Goal: Communication & Community: Participate in discussion

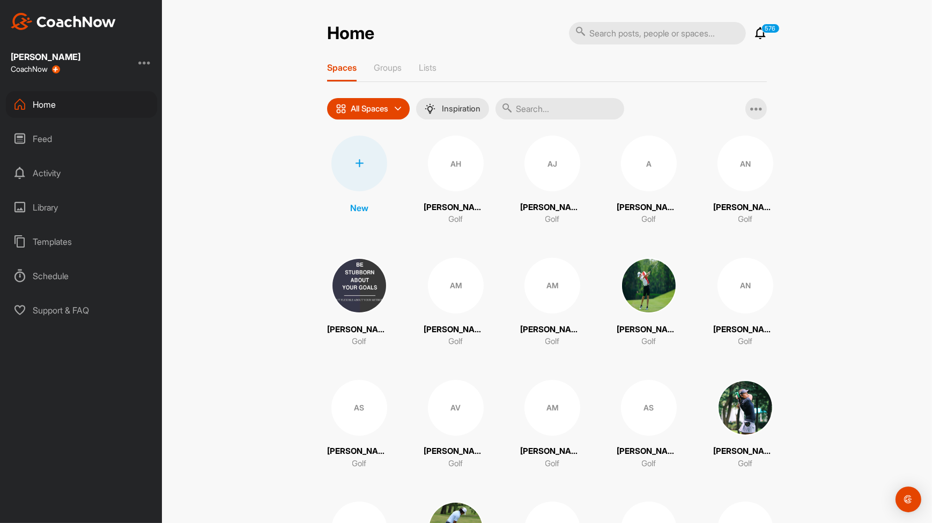
click at [524, 111] on input "text" at bounding box center [559, 108] width 129 height 21
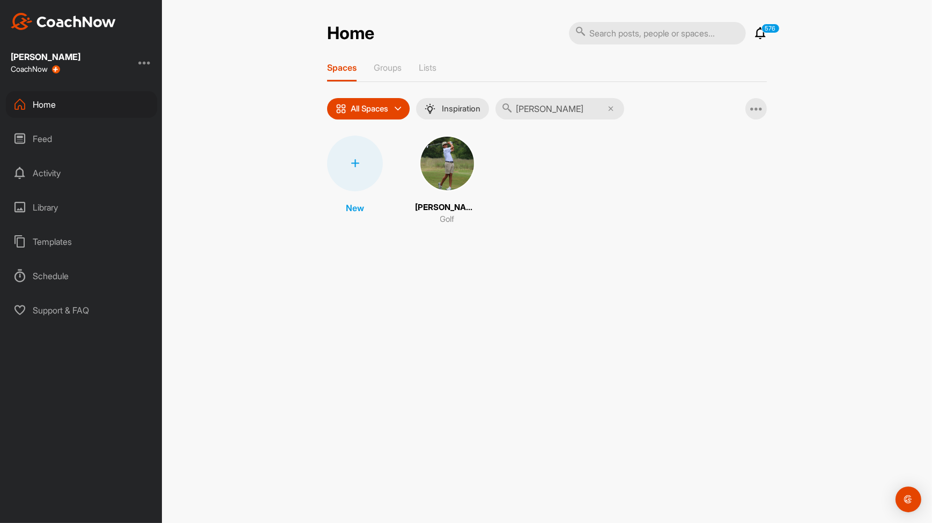
type input "[PERSON_NAME]"
click at [457, 182] on img at bounding box center [447, 164] width 56 height 56
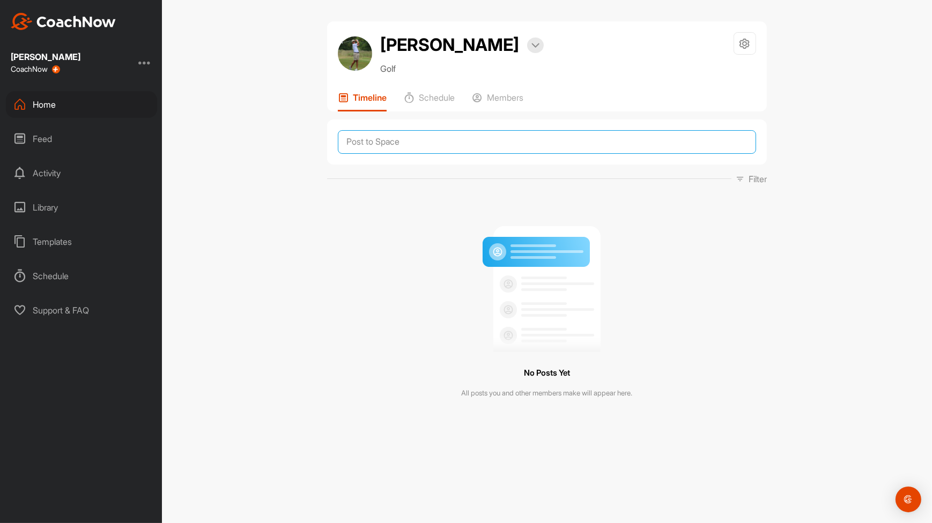
click at [512, 142] on textarea at bounding box center [547, 142] width 418 height 24
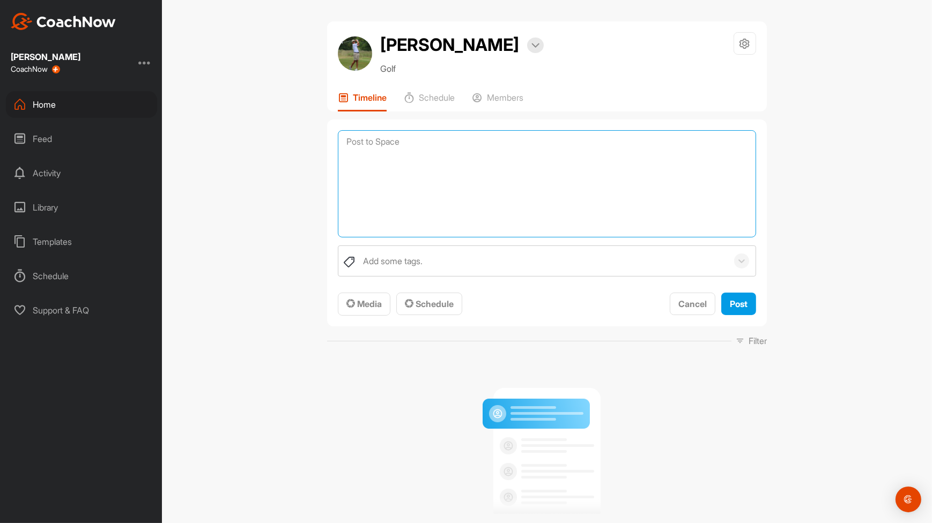
type textarea "t"
type textarea "T"
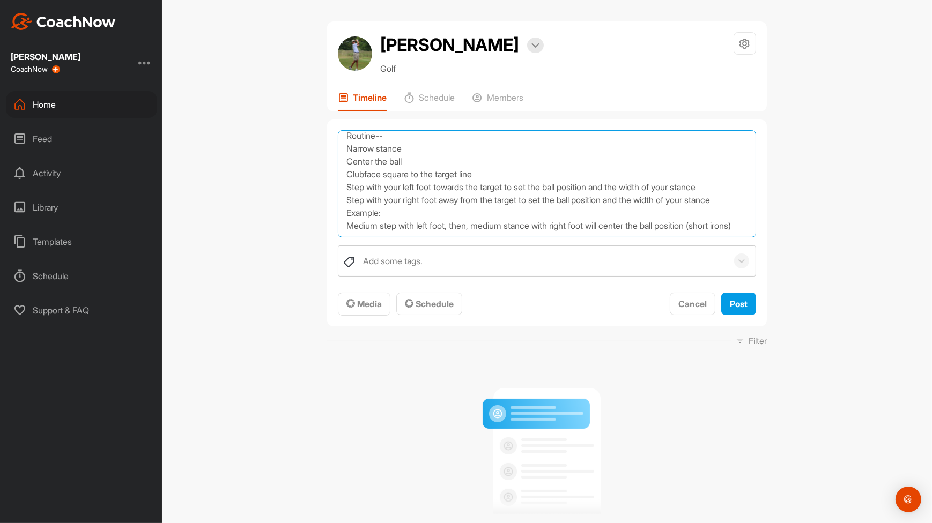
scroll to position [38, 0]
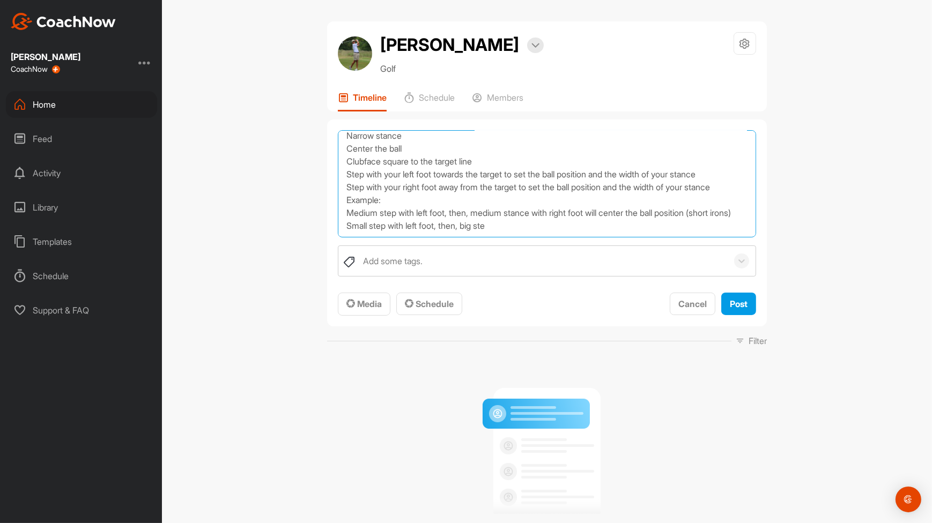
click at [532, 205] on textarea "Mental Routine-- Narrow stance Center the ball Clubface square to the target li…" at bounding box center [547, 183] width 418 height 107
click at [346, 231] on textarea "Mental Routine-- Narrow stance Center the ball Clubface square to the target li…" at bounding box center [547, 183] width 418 height 107
click at [702, 227] on textarea "Mental Routine-- Narrow stance Center the ball Clubface square to the target li…" at bounding box center [547, 183] width 418 height 107
type textarea "Mental Routine-- Narrow stance Center the ball Clubface square to the target li…"
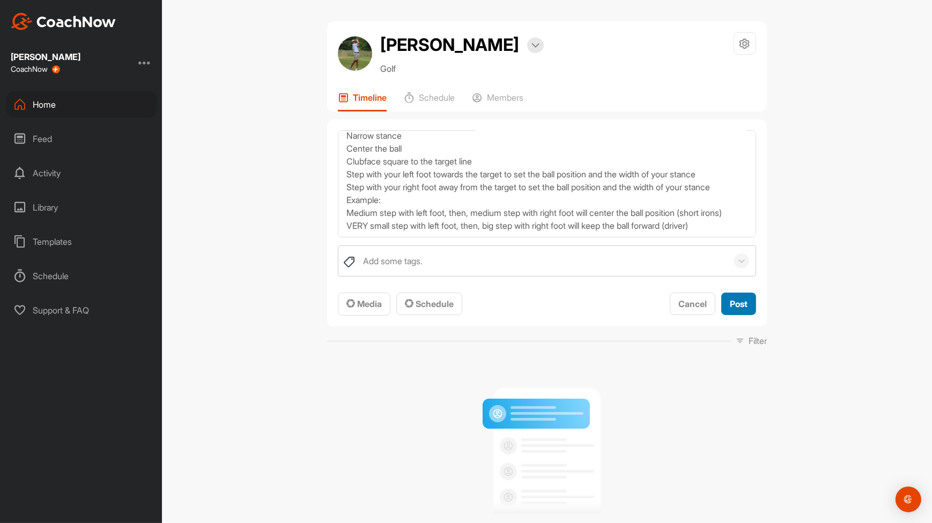
click at [728, 295] on button "Post" at bounding box center [738, 304] width 35 height 23
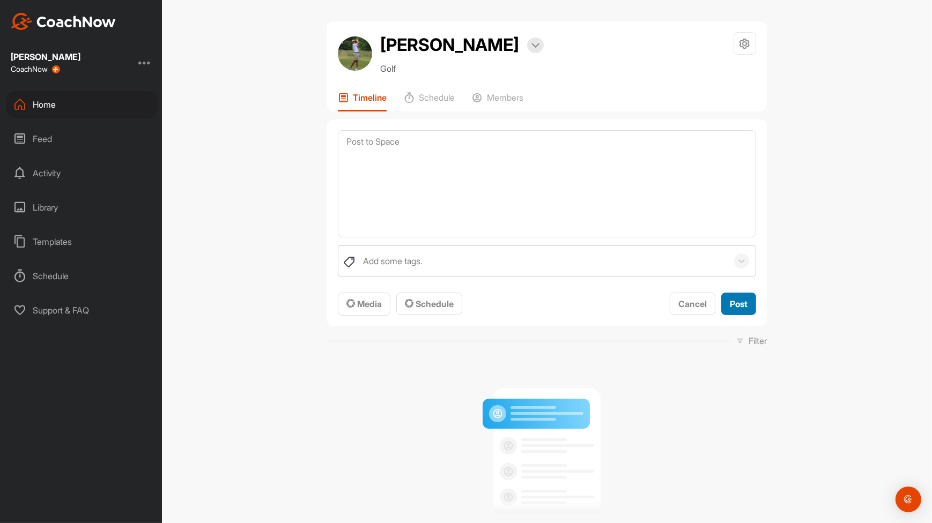
scroll to position [0, 0]
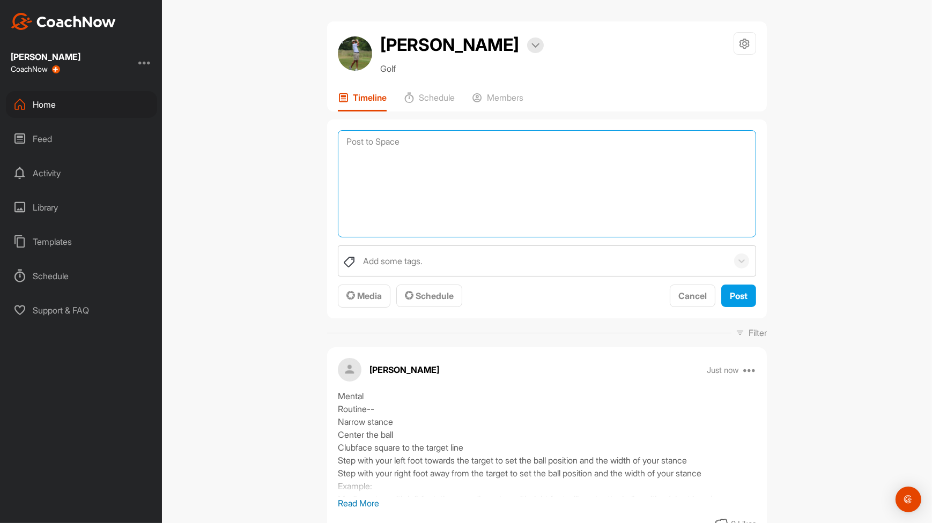
click at [501, 145] on textarea at bounding box center [547, 183] width 418 height 107
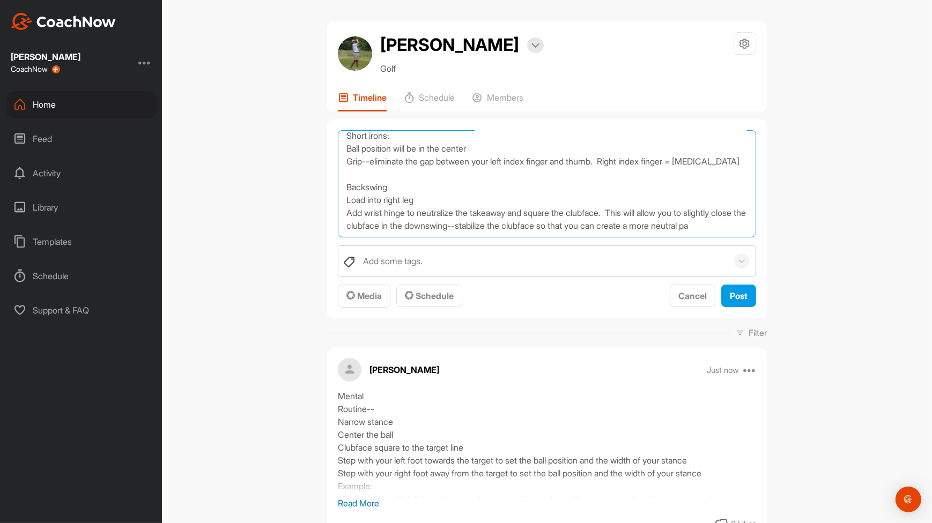
scroll to position [51, 0]
type textarea "Technical Setup Short irons: Ball position will be in the center Grip--eliminat…"
click at [361, 303] on button "Media" at bounding box center [364, 296] width 53 height 23
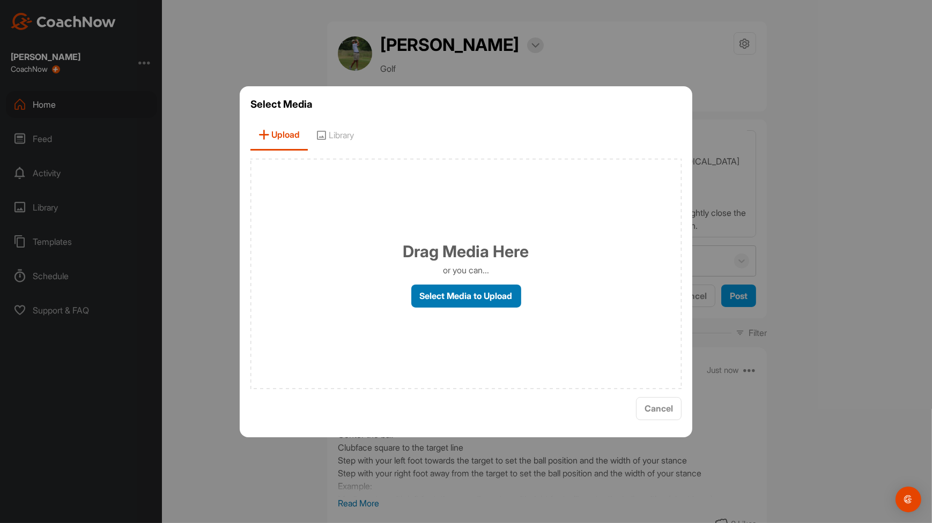
click at [461, 297] on label "Select Media to Upload" at bounding box center [466, 296] width 110 height 23
click at [0, 0] on input "Select Media to Upload" at bounding box center [0, 0] width 0 height 0
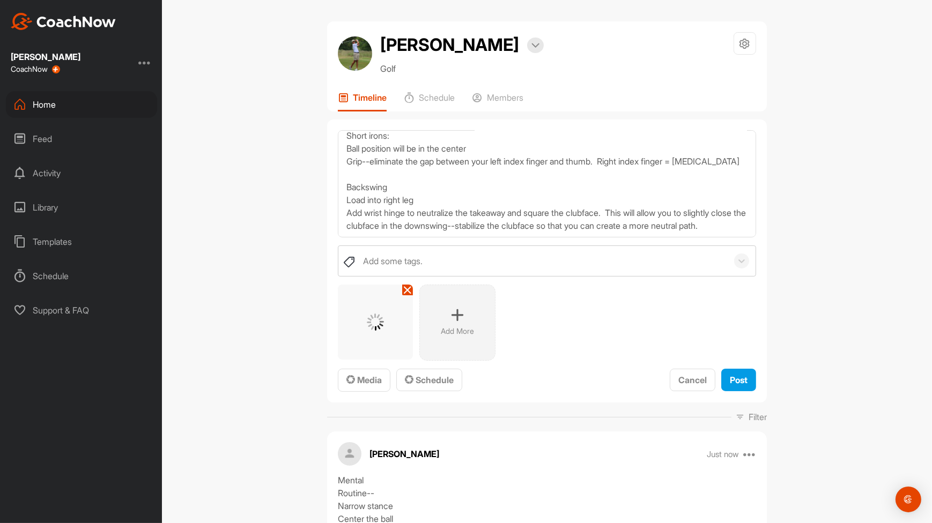
click at [457, 322] on div "Add More" at bounding box center [457, 323] width 76 height 76
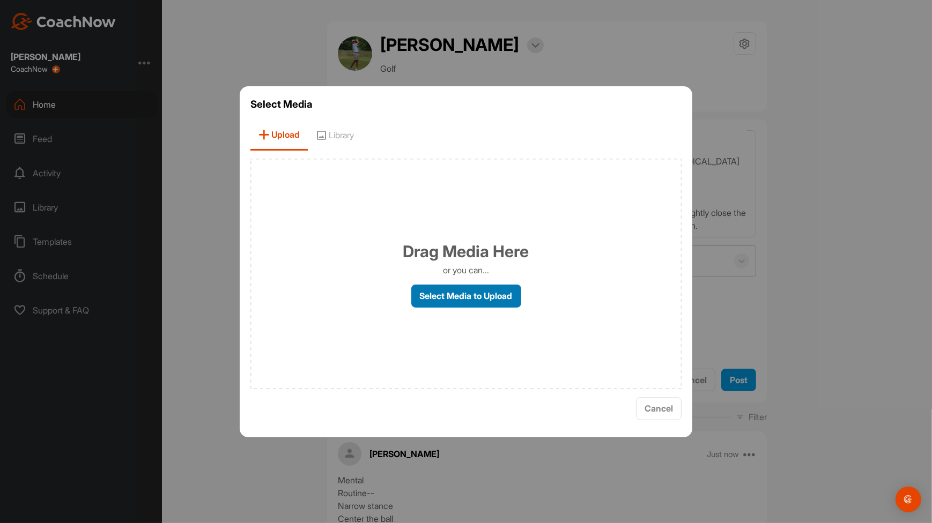
click at [462, 296] on label "Select Media to Upload" at bounding box center [466, 296] width 110 height 23
click at [0, 0] on input "Select Media to Upload" at bounding box center [0, 0] width 0 height 0
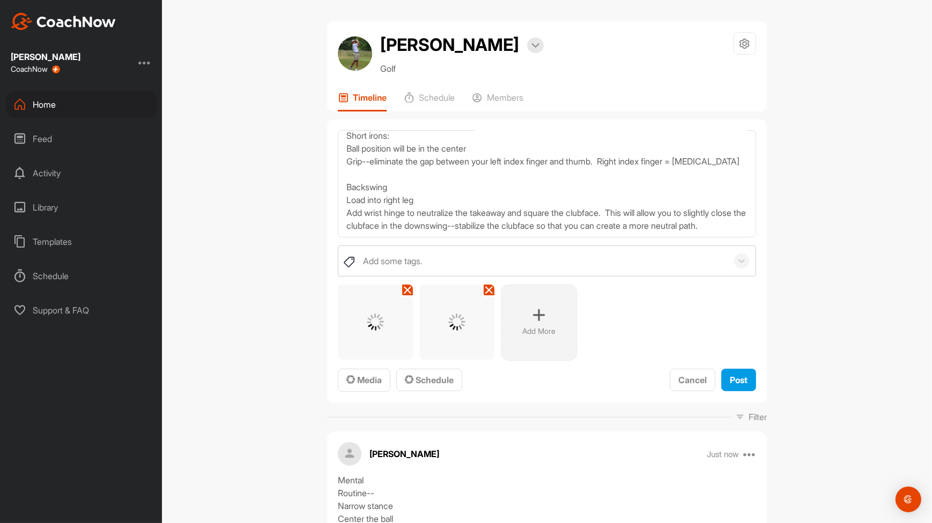
click at [509, 305] on div "Add More" at bounding box center [539, 323] width 76 height 76
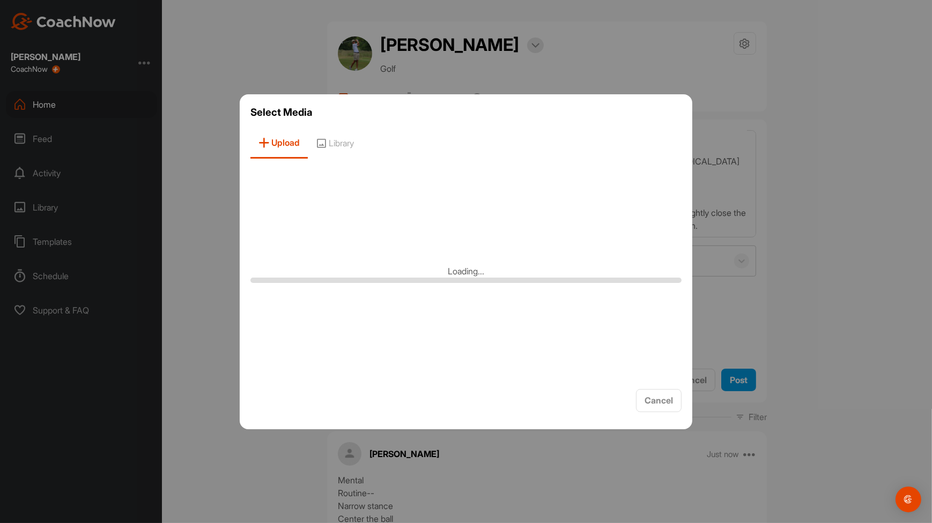
click at [703, 368] on div at bounding box center [466, 261] width 932 height 523
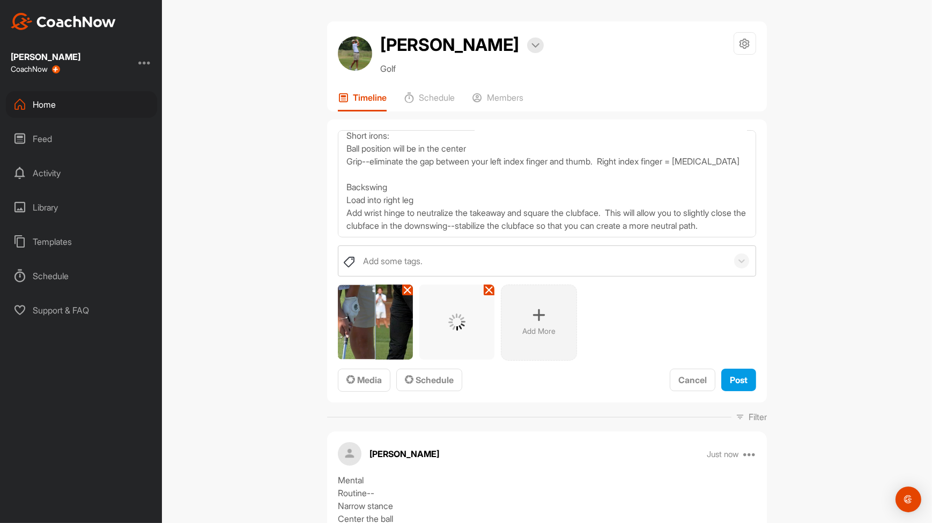
click at [532, 310] on icon at bounding box center [538, 315] width 13 height 13
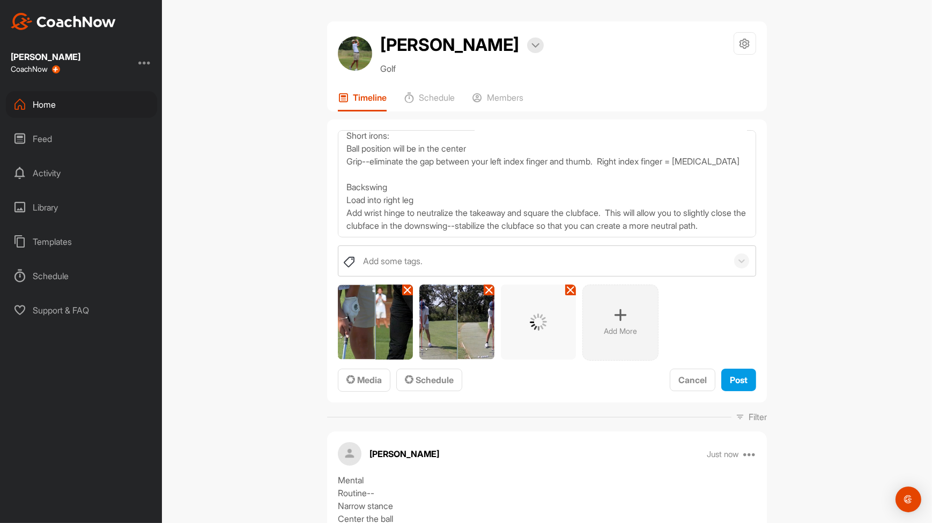
click at [618, 311] on icon at bounding box center [620, 315] width 13 height 13
click at [695, 316] on icon at bounding box center [701, 315] width 13 height 13
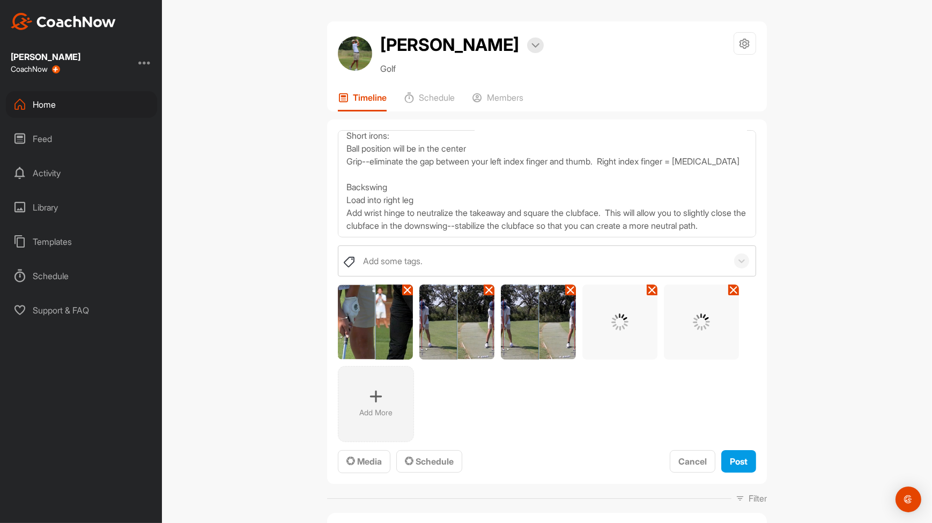
click at [482, 317] on img at bounding box center [456, 322] width 75 height 75
click at [487, 295] on img at bounding box center [456, 322] width 75 height 75
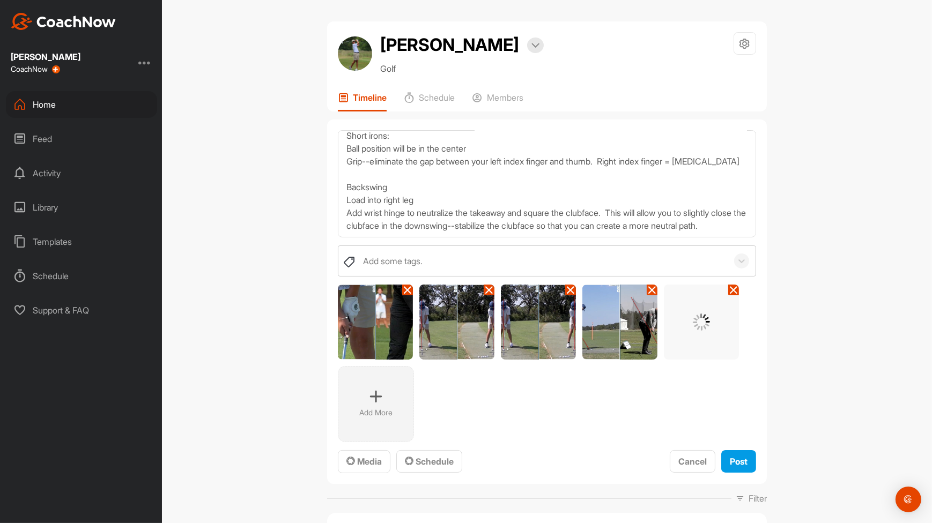
click at [486, 294] on span at bounding box center [489, 290] width 11 height 11
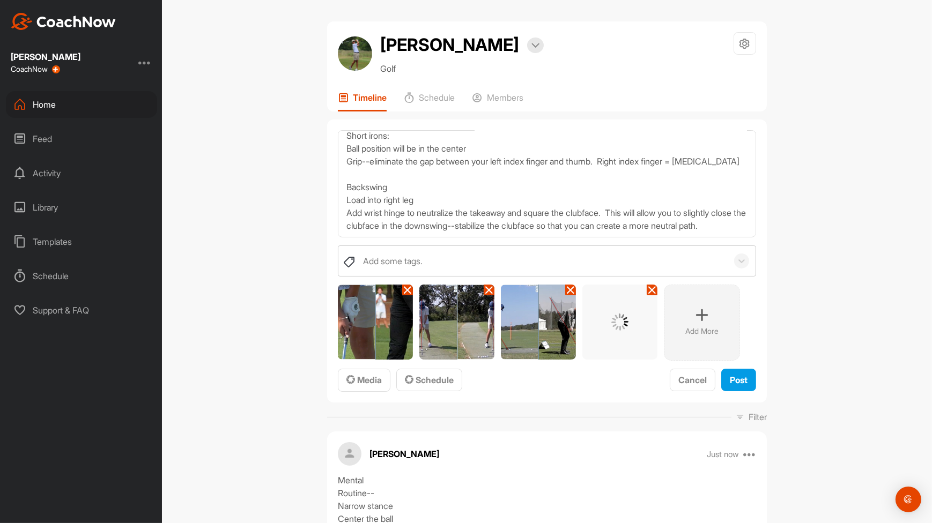
click at [569, 291] on icon at bounding box center [570, 290] width 9 height 9
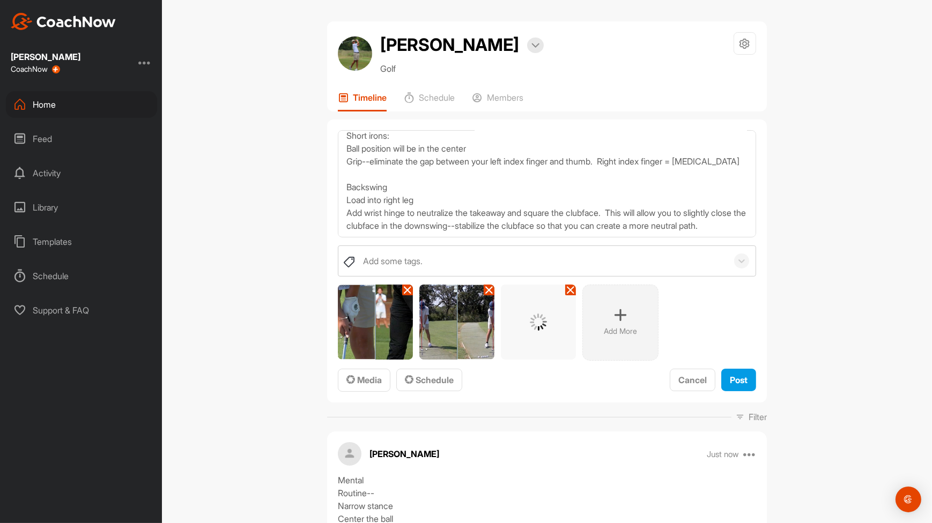
click at [567, 289] on icon at bounding box center [570, 290] width 9 height 9
click at [486, 294] on span at bounding box center [489, 290] width 11 height 11
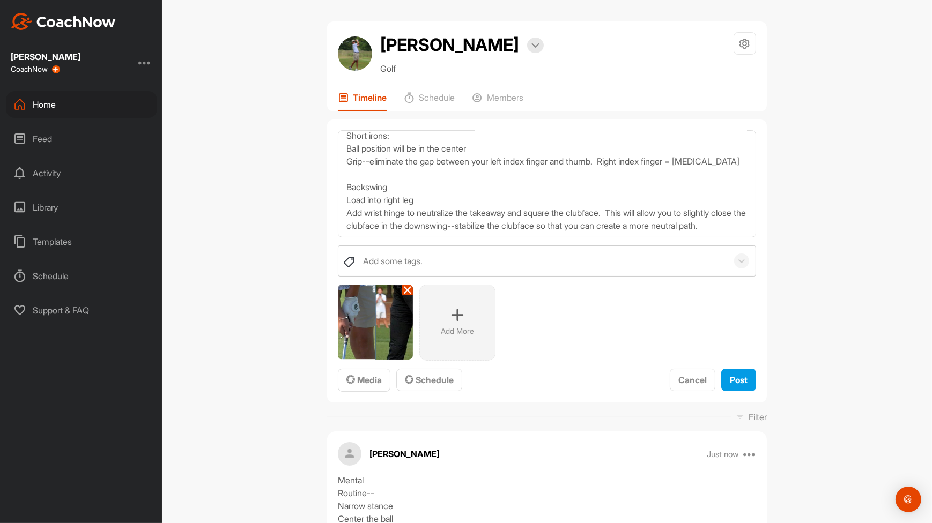
click at [452, 328] on p "Add More" at bounding box center [457, 331] width 33 height 11
click at [548, 321] on div "Add More" at bounding box center [539, 323] width 76 height 76
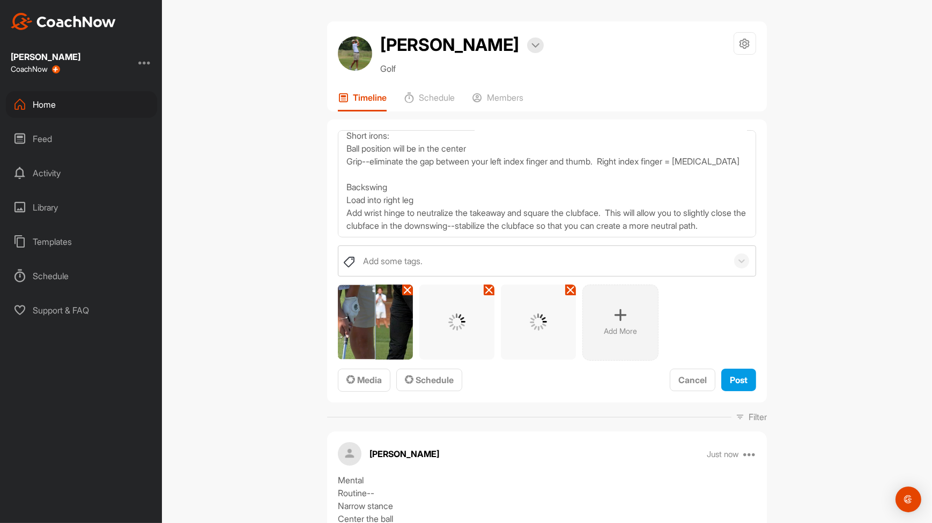
click at [626, 323] on div "Add More" at bounding box center [620, 323] width 76 height 76
click at [696, 313] on icon at bounding box center [701, 315] width 13 height 13
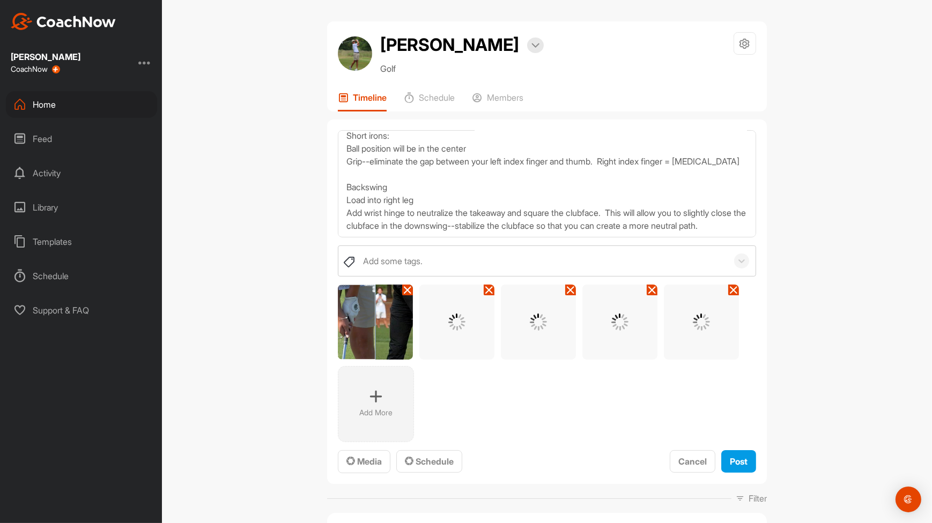
click at [353, 397] on div "Add More" at bounding box center [376, 404] width 76 height 76
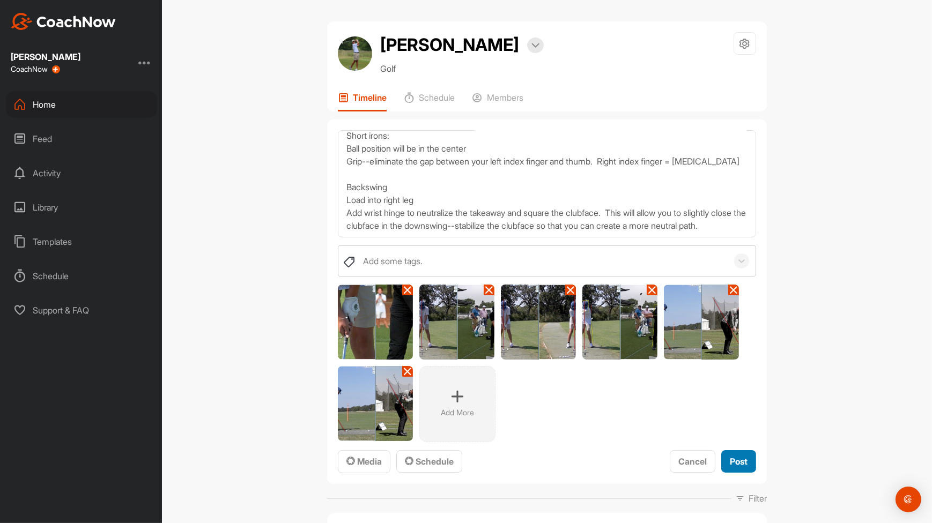
click at [722, 459] on button "Post" at bounding box center [738, 461] width 35 height 23
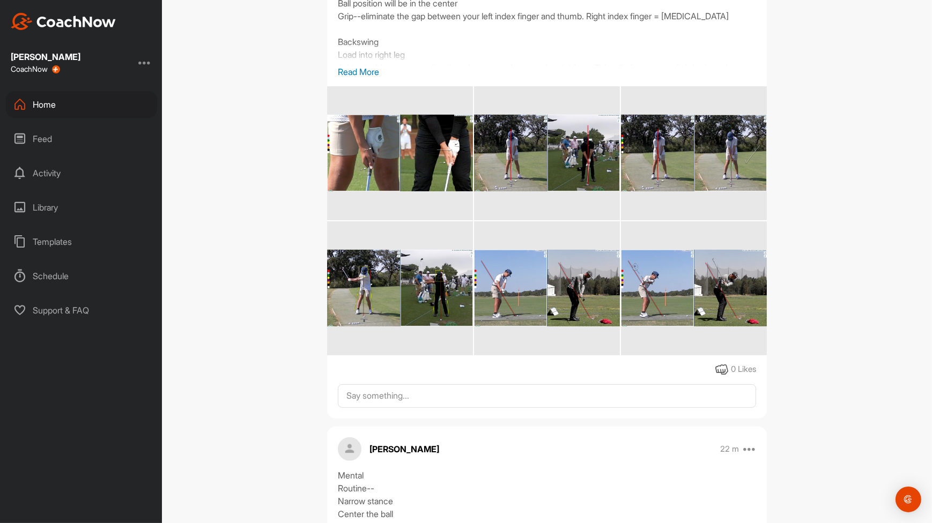
scroll to position [277, 0]
click at [433, 181] on img at bounding box center [400, 153] width 146 height 77
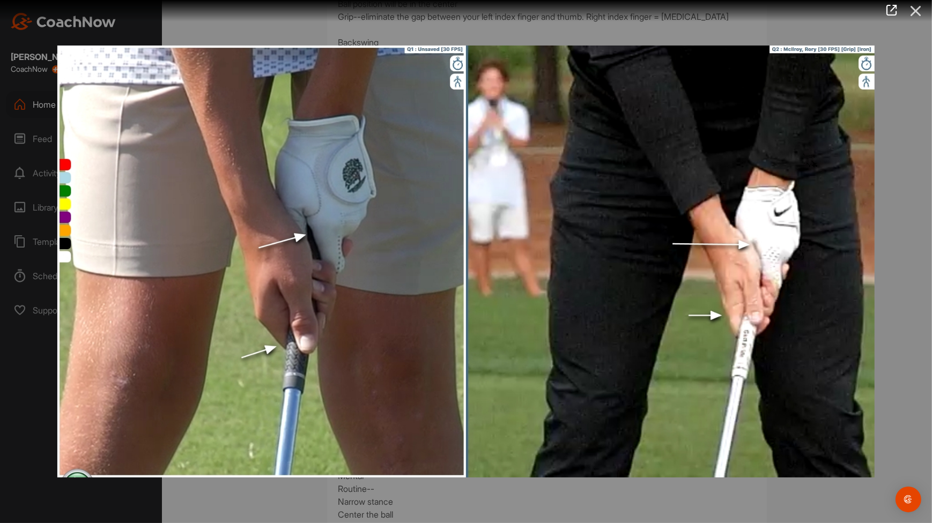
click at [912, 16] on icon at bounding box center [915, 11] width 25 height 20
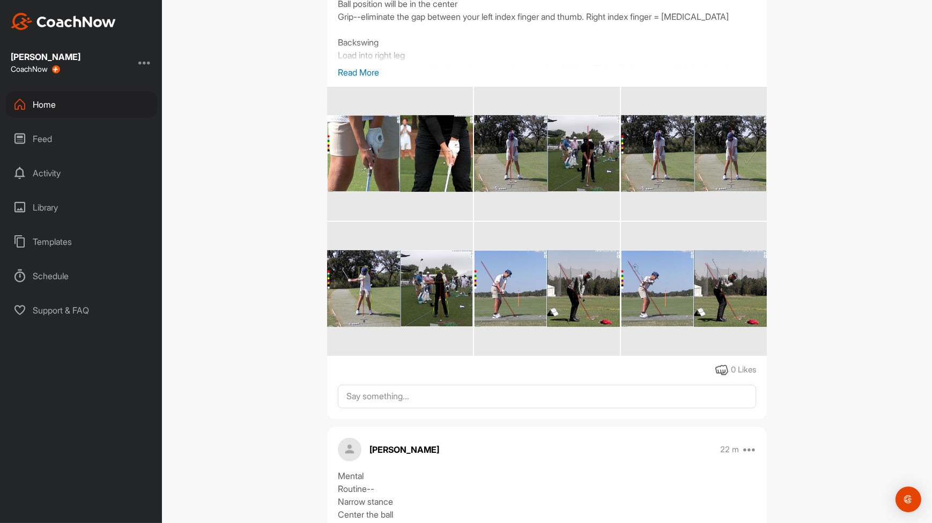
click at [550, 203] on div at bounding box center [547, 154] width 146 height 134
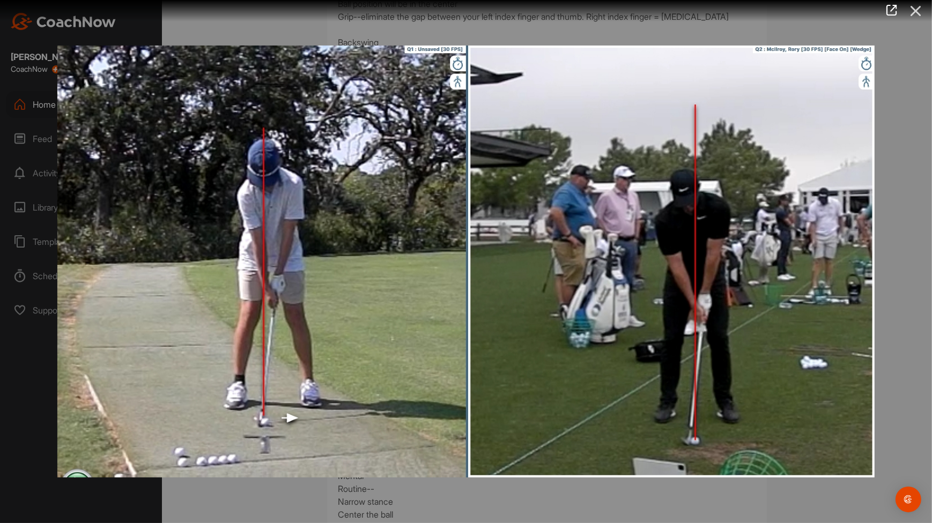
click at [917, 7] on icon at bounding box center [915, 11] width 25 height 20
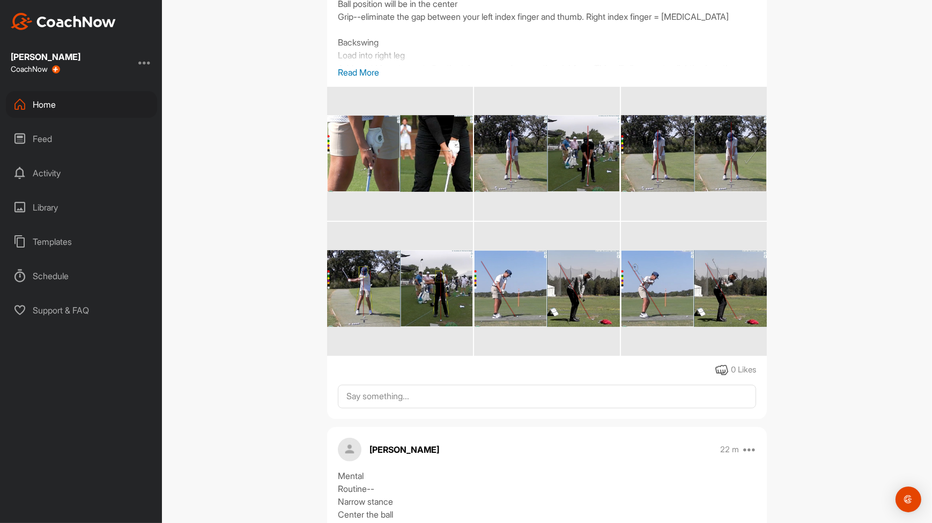
click at [688, 152] on img at bounding box center [694, 153] width 146 height 77
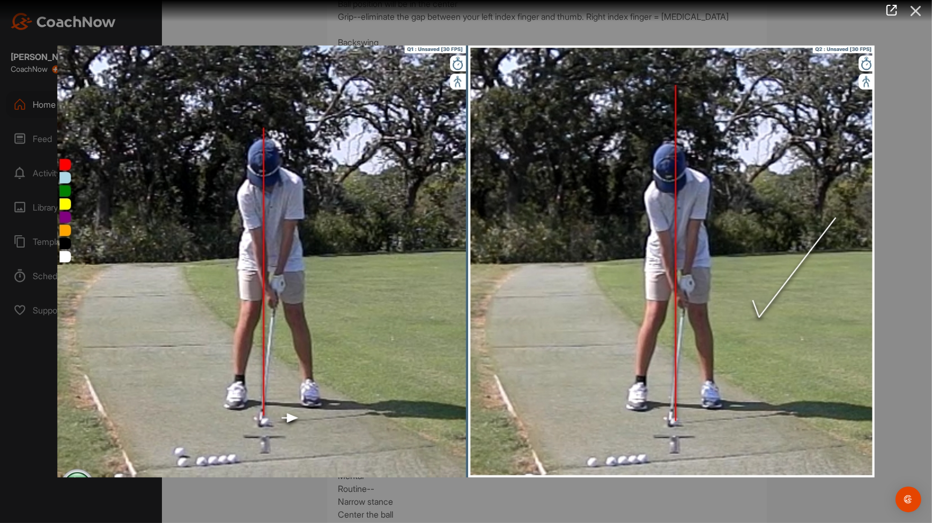
click at [921, 13] on icon at bounding box center [915, 11] width 25 height 20
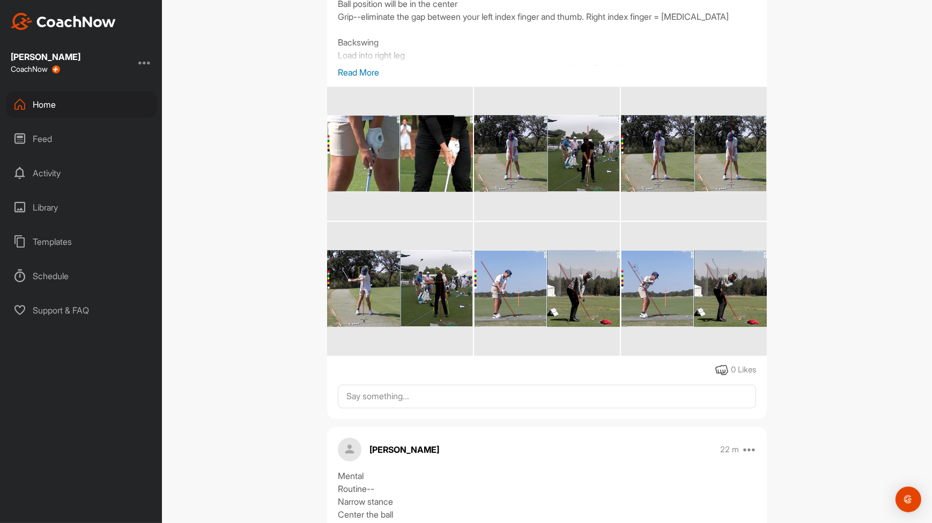
click at [399, 279] on img at bounding box center [400, 288] width 146 height 77
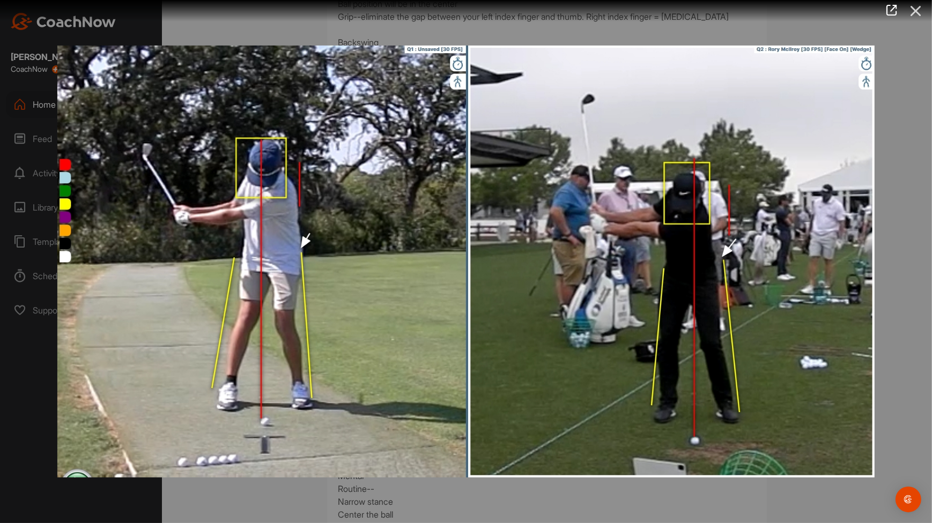
click at [916, 8] on icon at bounding box center [915, 11] width 25 height 20
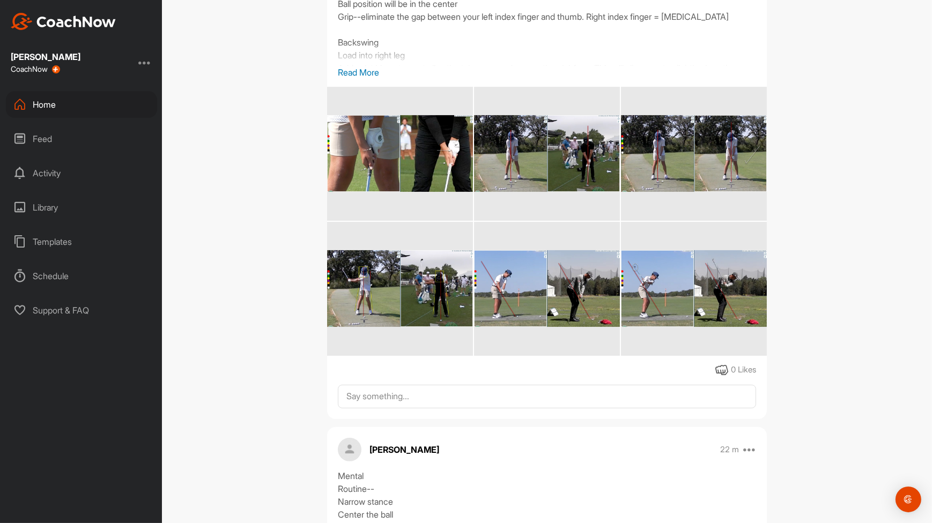
click at [562, 277] on img at bounding box center [547, 288] width 146 height 77
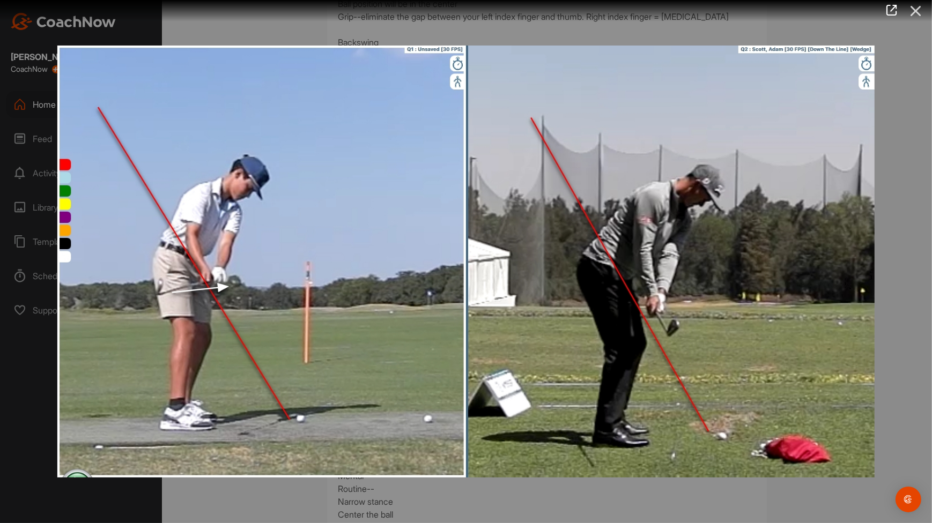
click at [919, 6] on icon at bounding box center [915, 11] width 25 height 20
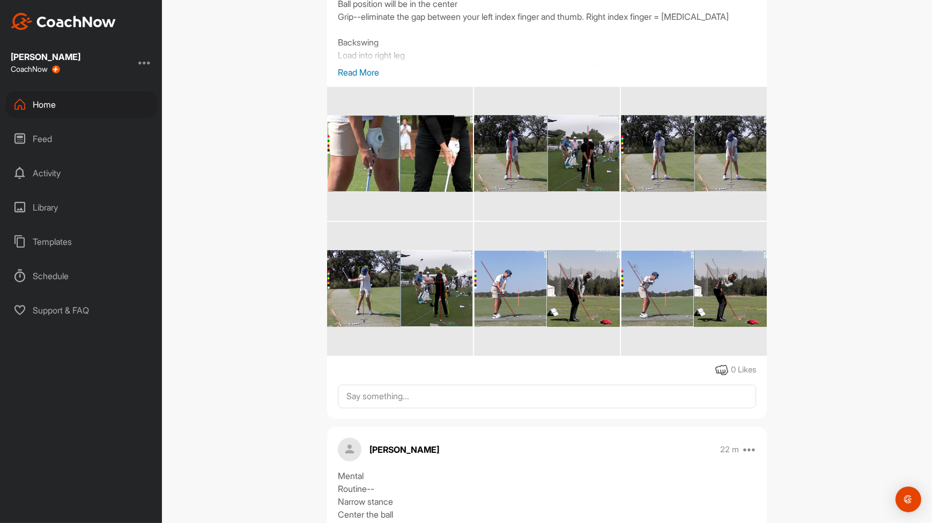
click at [701, 254] on img at bounding box center [694, 288] width 146 height 77
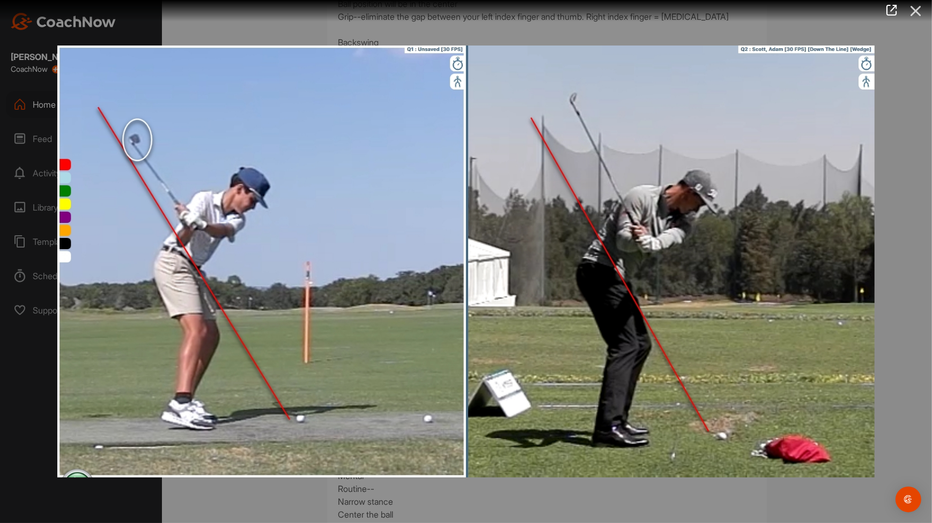
click at [919, 5] on icon at bounding box center [915, 11] width 25 height 20
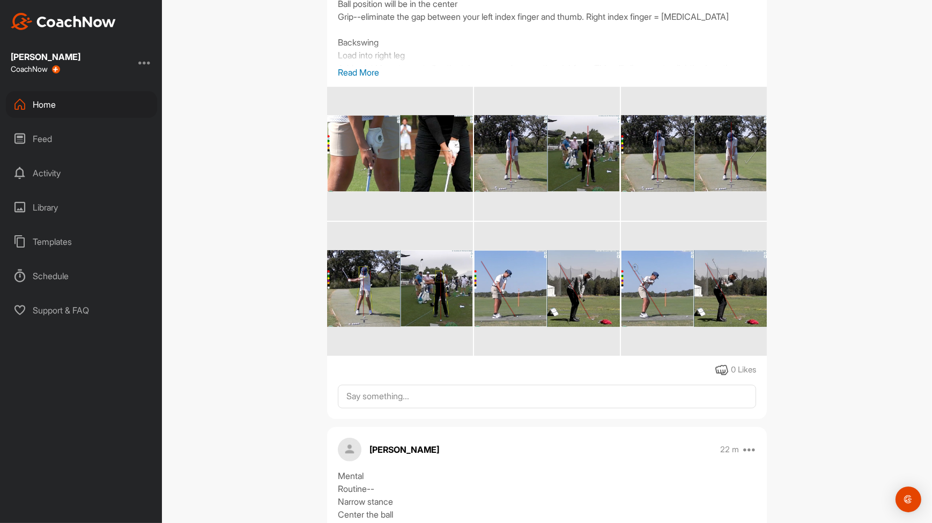
click at [696, 269] on img at bounding box center [694, 288] width 146 height 77
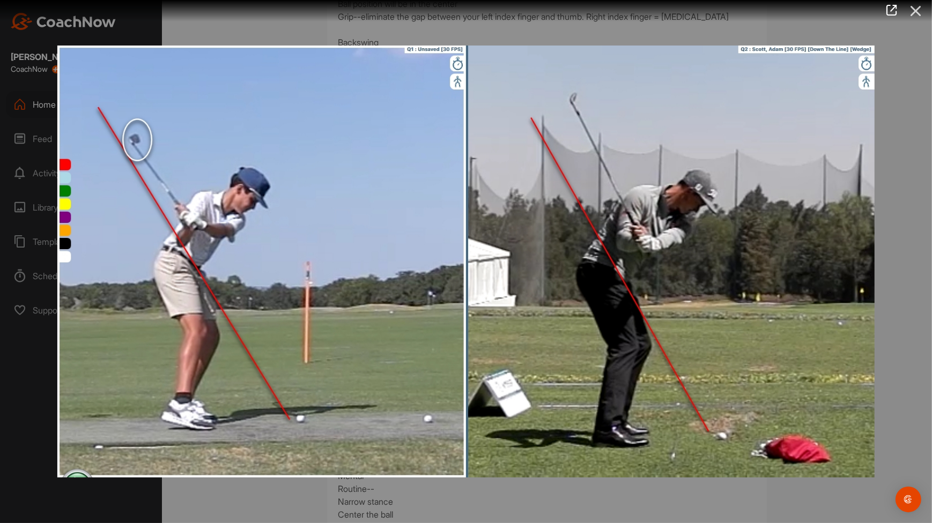
click at [919, 9] on icon at bounding box center [915, 11] width 25 height 20
